Goal: Task Accomplishment & Management: Use online tool/utility

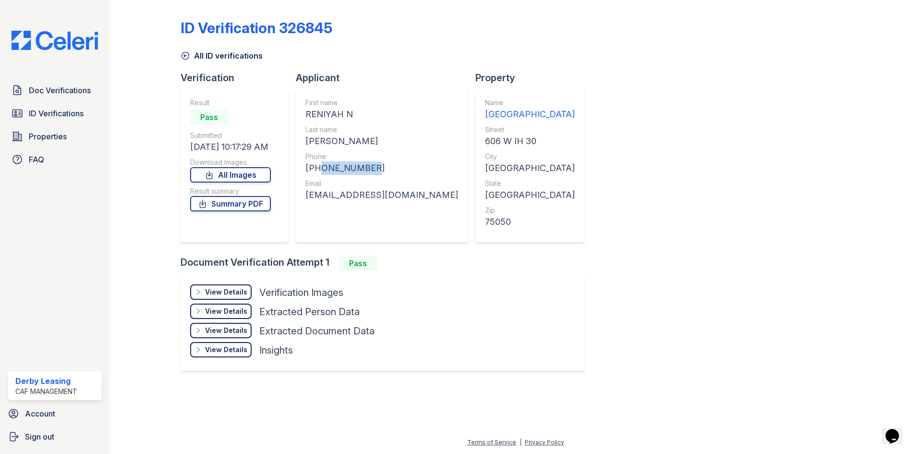
drag, startPoint x: 318, startPoint y: 168, endPoint x: 364, endPoint y: 165, distance: 46.6
click at [364, 165] on div "+13087658249" at bounding box center [381, 167] width 153 height 13
copy div "3087658249"
click at [390, 199] on div "castroreniyah@gmail.com" at bounding box center [381, 194] width 153 height 13
drag, startPoint x: 408, startPoint y: 195, endPoint x: 306, endPoint y: 199, distance: 101.4
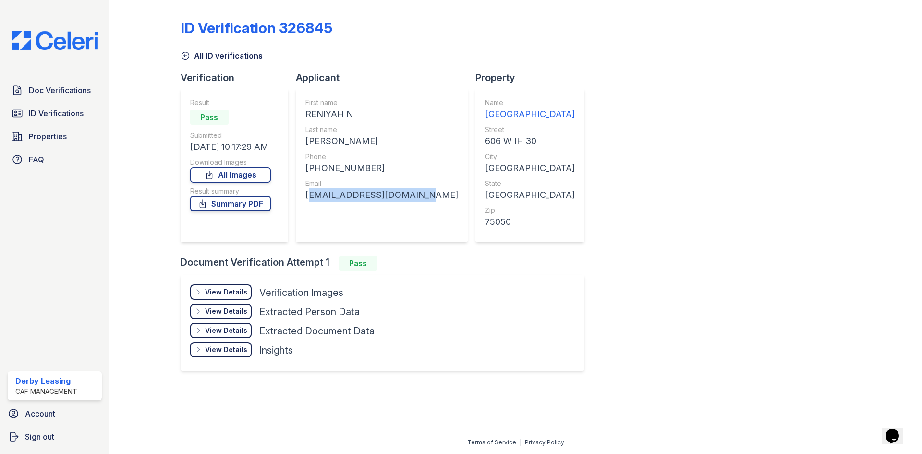
click at [306, 199] on div "castroreniyah@gmail.com" at bounding box center [381, 194] width 153 height 13
copy div "castroreniyah@gmail.com"
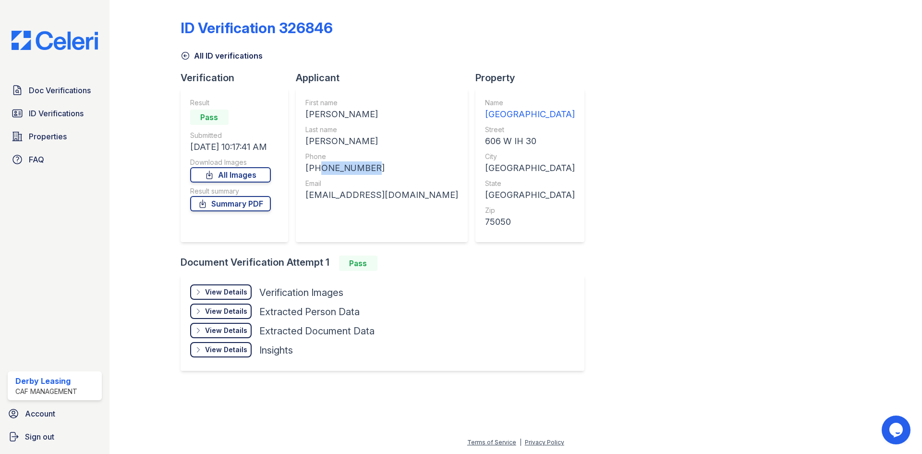
drag, startPoint x: 366, startPoint y: 168, endPoint x: 315, endPoint y: 171, distance: 50.6
click at [315, 171] on div "[PHONE_NUMBER]" at bounding box center [381, 167] width 153 height 13
copy div "4024321508"
click at [496, 197] on div "Name [GEOGRAPHIC_DATA] Street 606 W IH 30 City [GEOGRAPHIC_DATA] State [GEOGRAP…" at bounding box center [529, 165] width 109 height 154
drag, startPoint x: 394, startPoint y: 193, endPoint x: 306, endPoint y: 194, distance: 88.3
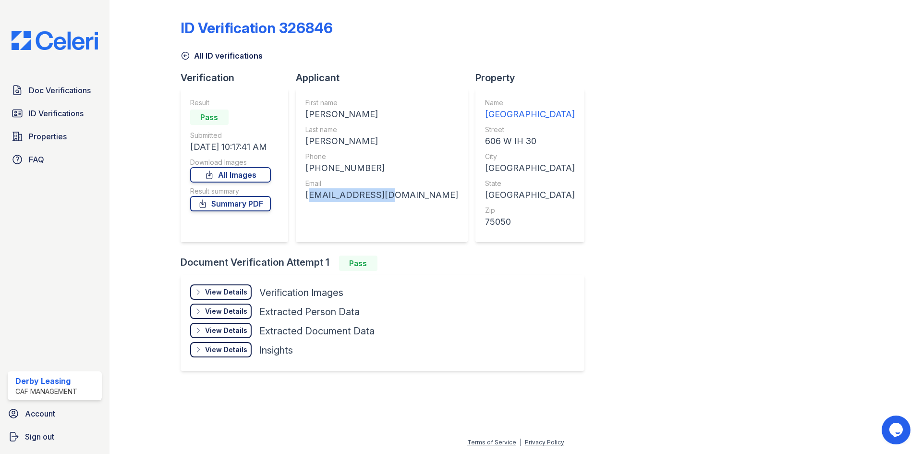
click at [306, 194] on div "First name [PERSON_NAME] Last name [PERSON_NAME] Phone [PHONE_NUMBER] Email [EM…" at bounding box center [382, 165] width 172 height 154
copy div "[EMAIL_ADDRESS][DOMAIN_NAME]"
